Goal: Task Accomplishment & Management: Use online tool/utility

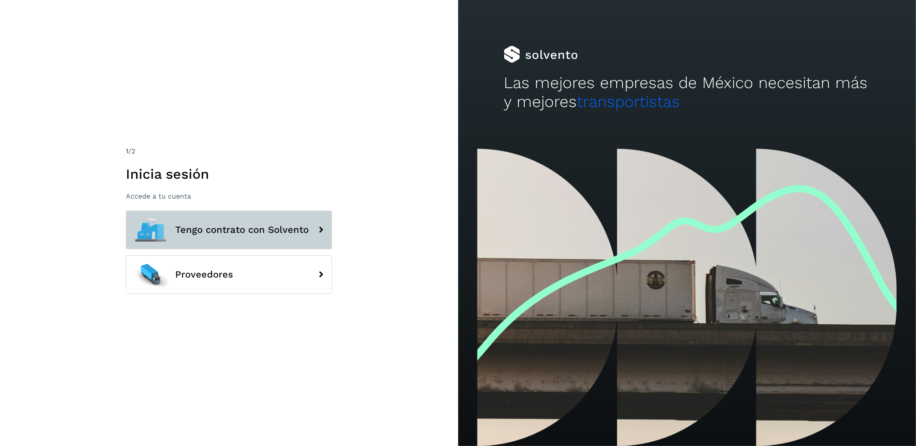
click at [278, 230] on span "Tengo contrato con Solvento" at bounding box center [242, 230] width 134 height 10
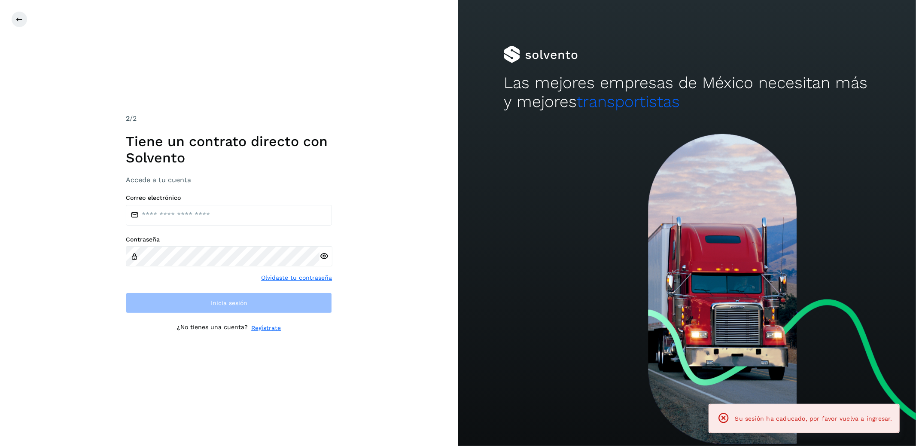
click at [279, 197] on label "Correo electrónico" at bounding box center [229, 197] width 206 height 7
click at [272, 210] on input "email" at bounding box center [229, 215] width 206 height 21
type input "**********"
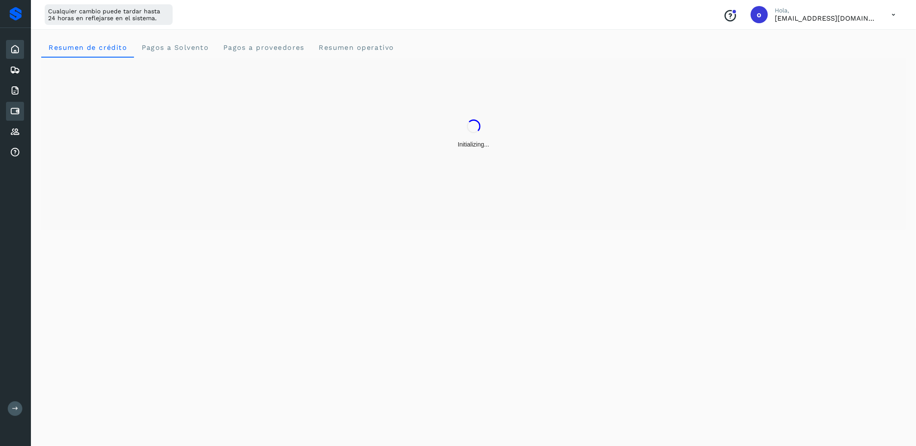
click at [10, 119] on div "Cuentas por pagar" at bounding box center [15, 111] width 18 height 19
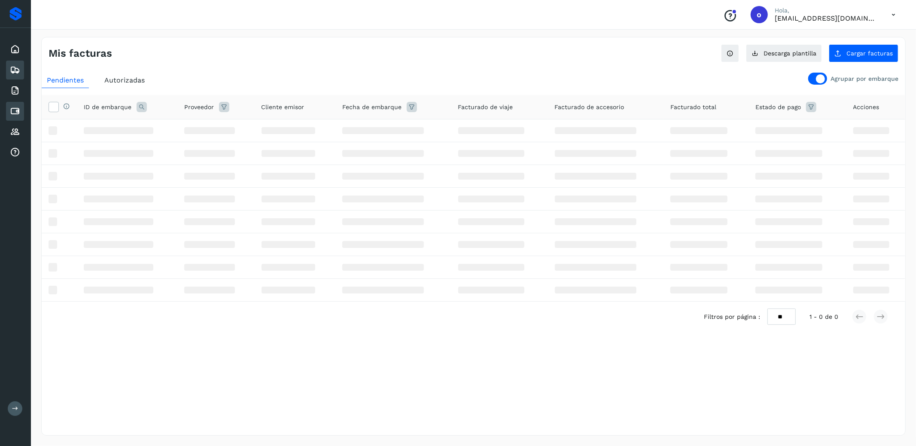
click at [21, 71] on div "Embarques" at bounding box center [15, 70] width 18 height 19
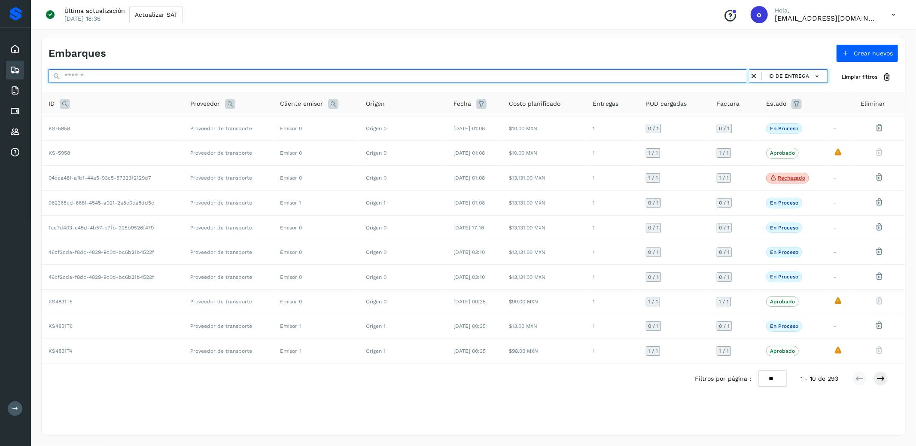
click at [413, 75] on input "text" at bounding box center [399, 76] width 701 height 14
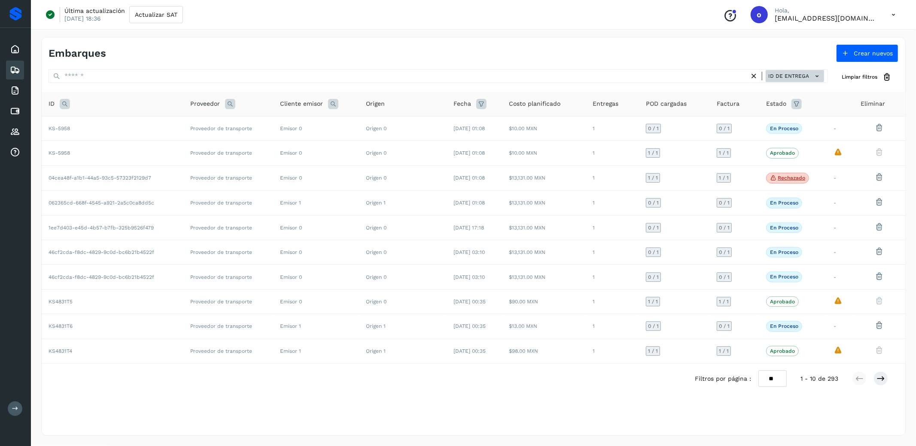
click at [790, 79] on button "ID de entrega" at bounding box center [795, 76] width 58 height 12
click at [708, 132] on div at bounding box center [458, 223] width 916 height 446
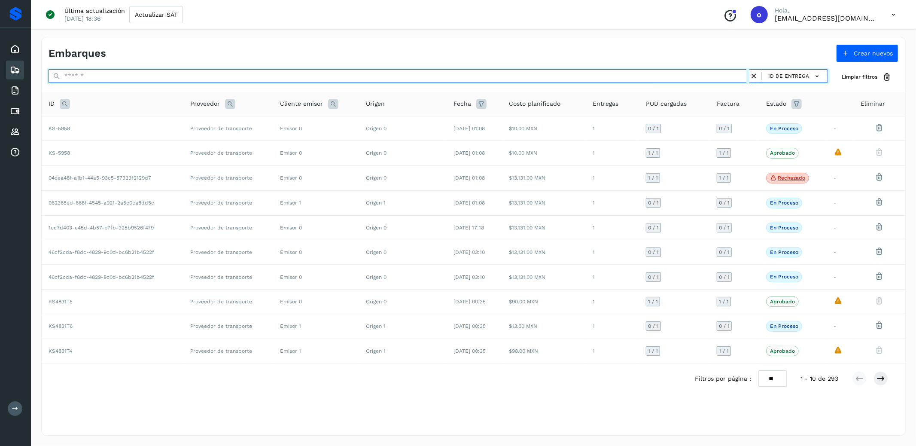
click at [694, 70] on input "text" at bounding box center [399, 76] width 701 height 14
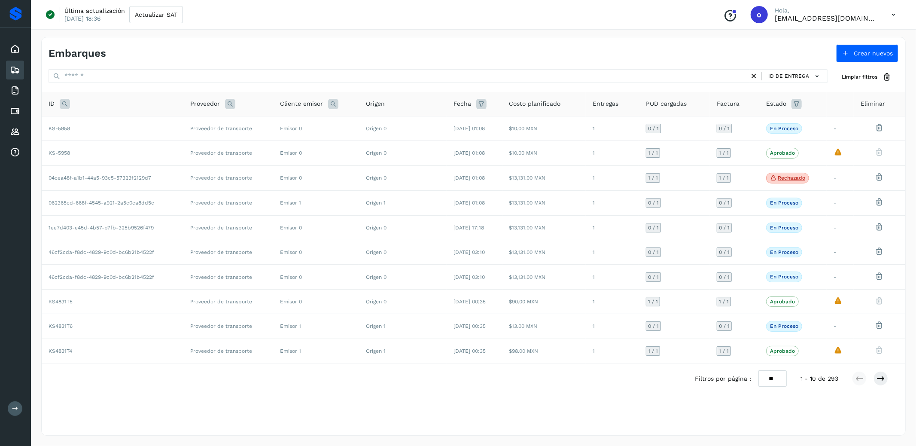
click at [717, 26] on div "Última actualización [DATE] 18:36 Actualizar SAT Conoce nuestros beneficios o H…" at bounding box center [473, 15] width 885 height 30
click at [723, 11] on div "Última actualización [DATE] 18:36 Actualizar SAT Conoce nuestros beneficios o H…" at bounding box center [473, 15] width 885 height 30
click at [893, 445] on div at bounding box center [458, 446] width 916 height 0
